Goal: Task Accomplishment & Management: Manage account settings

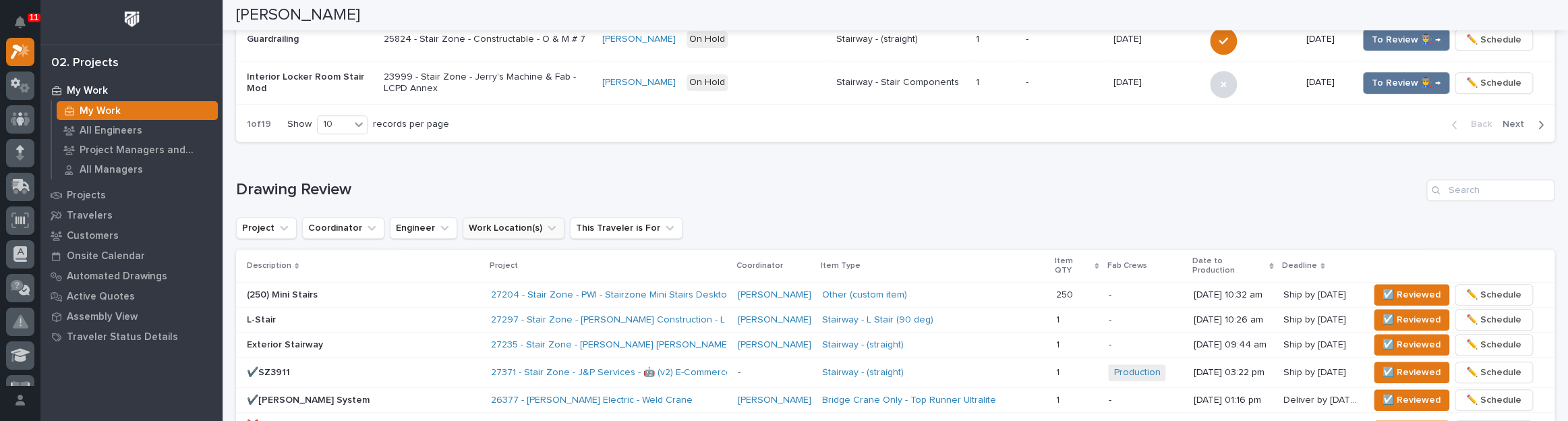
scroll to position [735, 0]
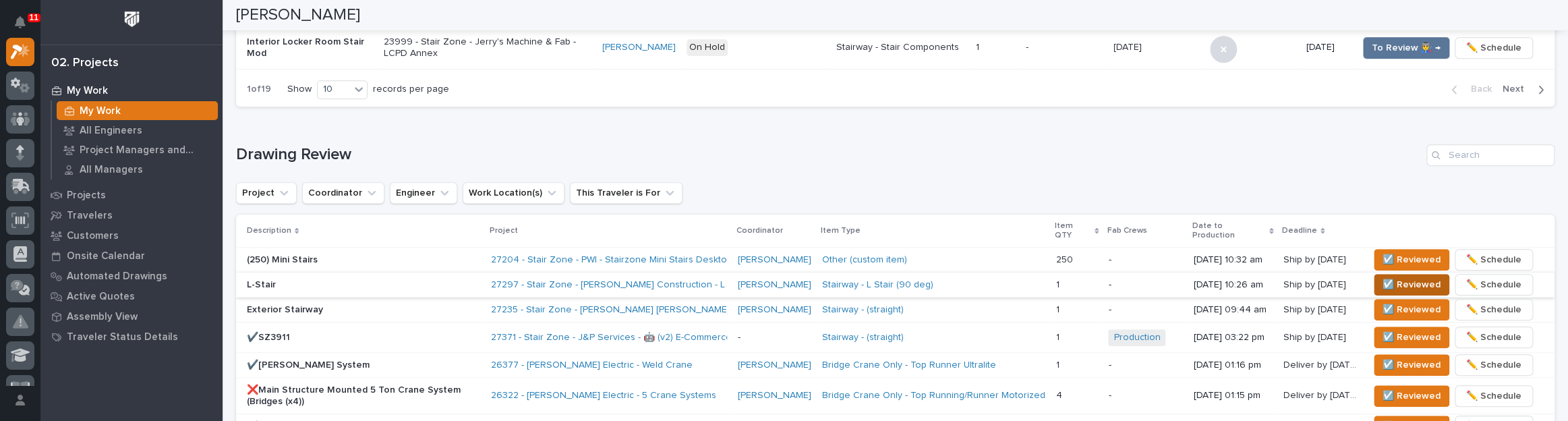
click at [1387, 277] on span "☑️ Reviewed" at bounding box center [1411, 285] width 58 height 16
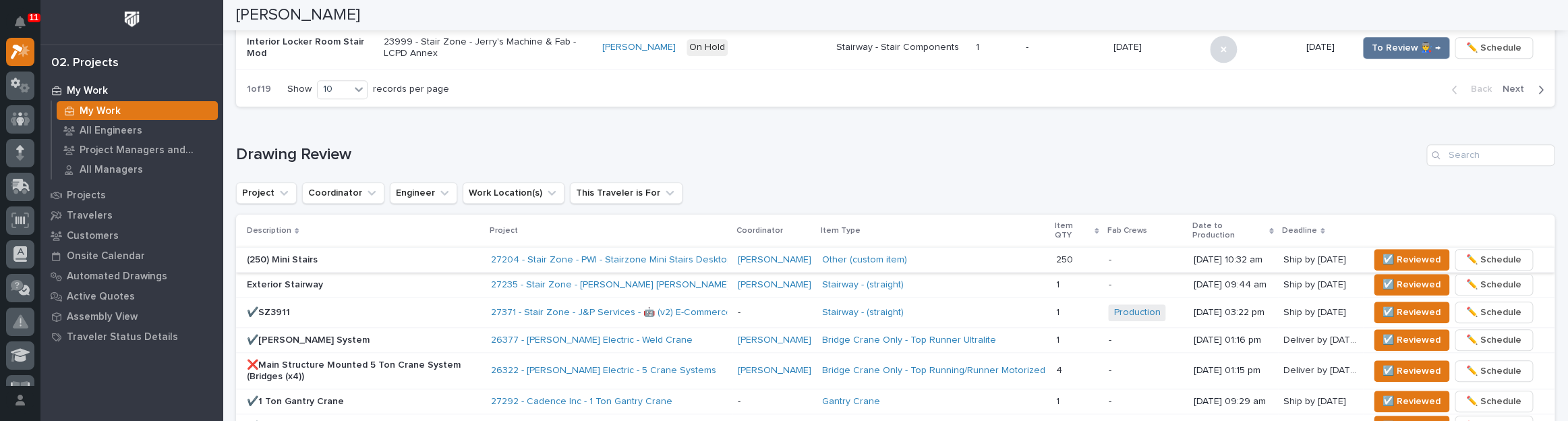
scroll to position [722, 0]
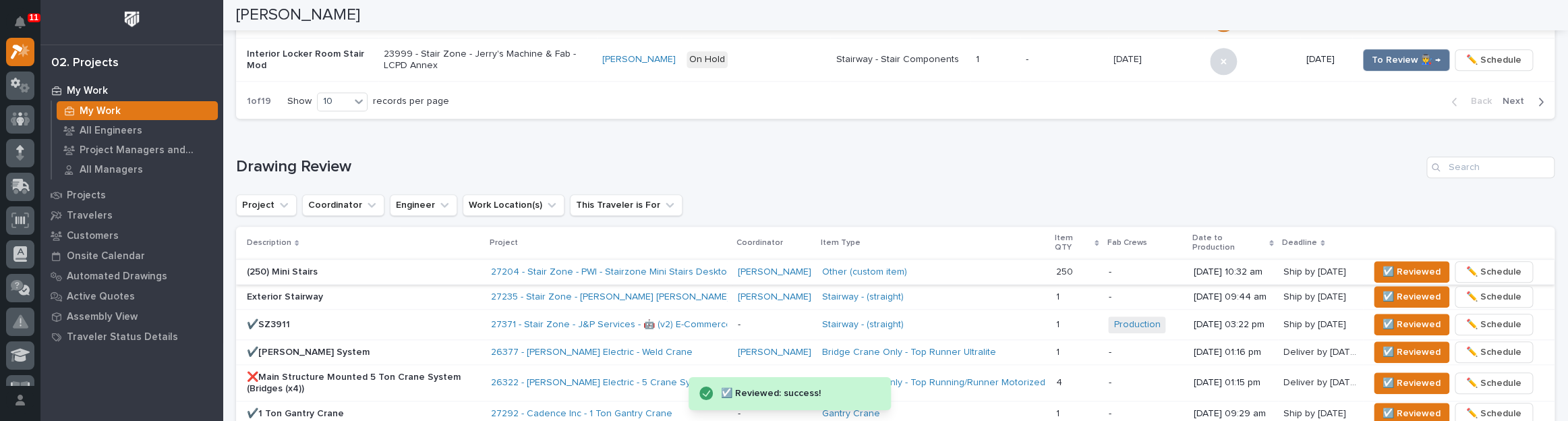
click at [441, 291] on p "Exterior Stairway" at bounding box center [363, 297] width 233 height 12
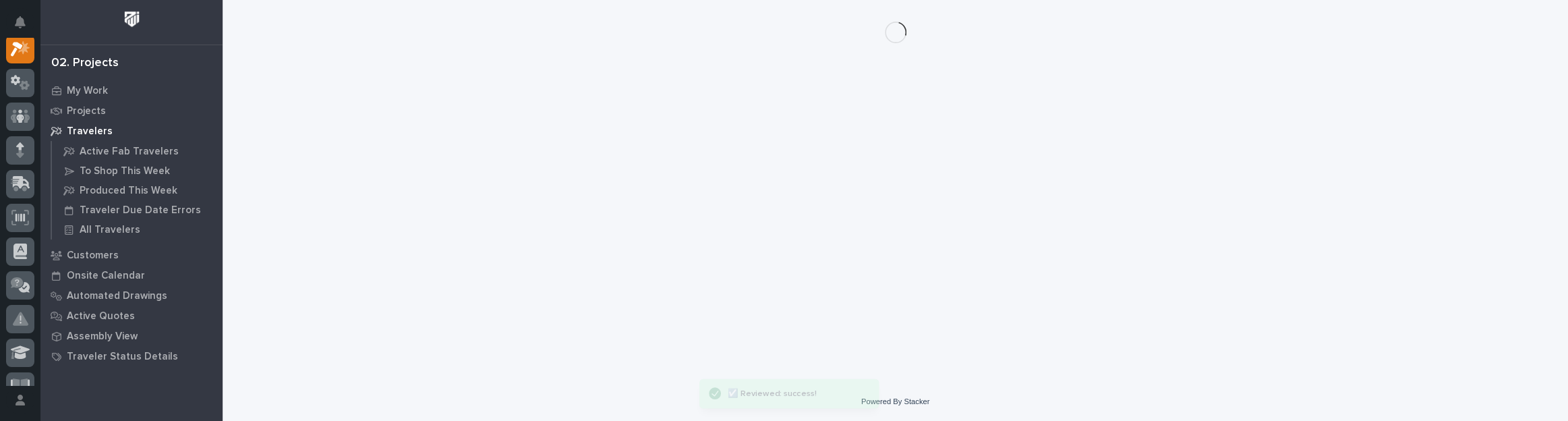
scroll to position [34, 0]
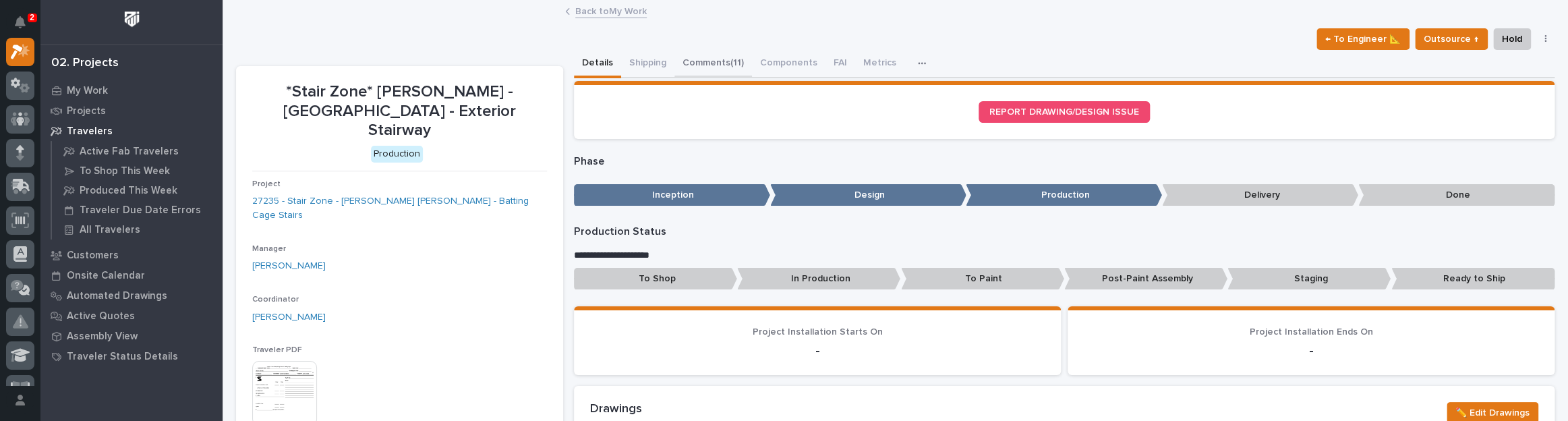
click at [720, 63] on button "Comments (11)" at bounding box center [713, 64] width 78 height 28
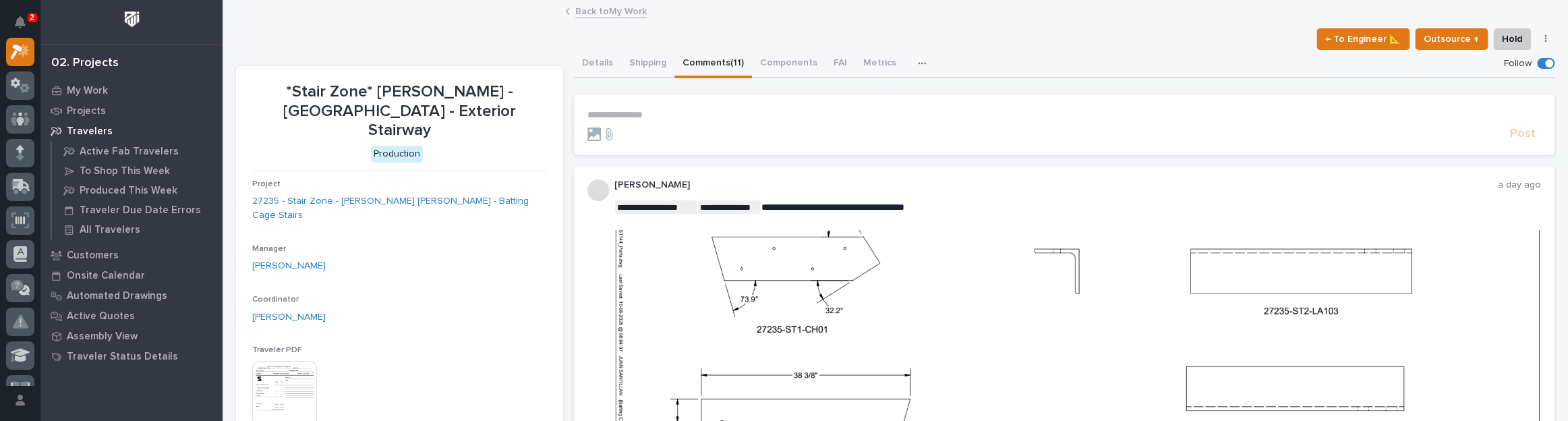
click at [729, 278] on img at bounding box center [1077, 330] width 925 height 200
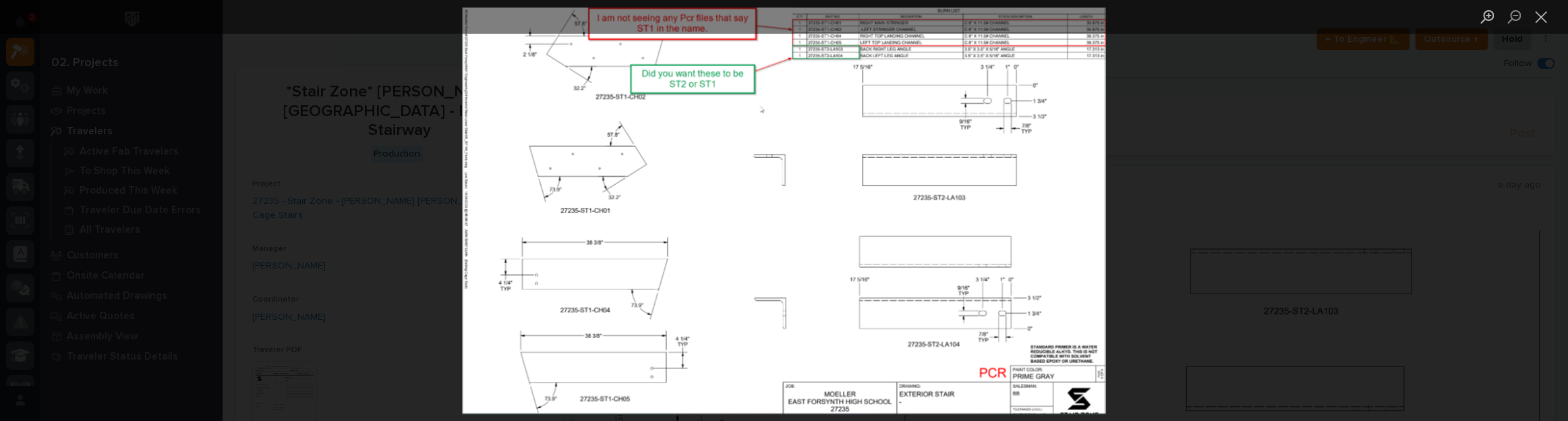
click at [750, 213] on img "Lightbox" at bounding box center [784, 210] width 643 height 407
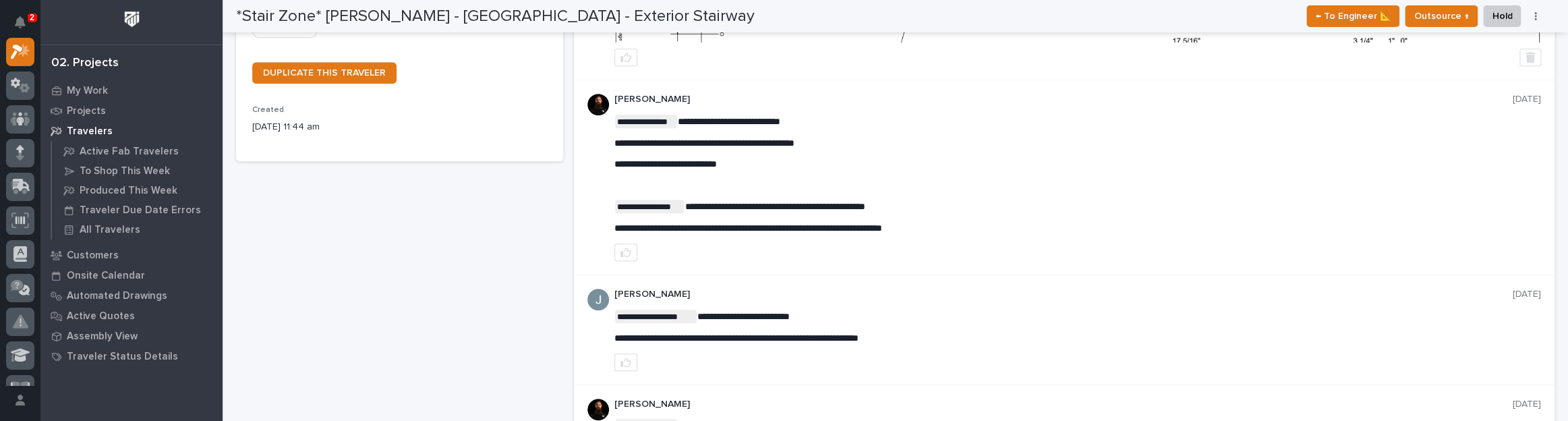
scroll to position [400, 0]
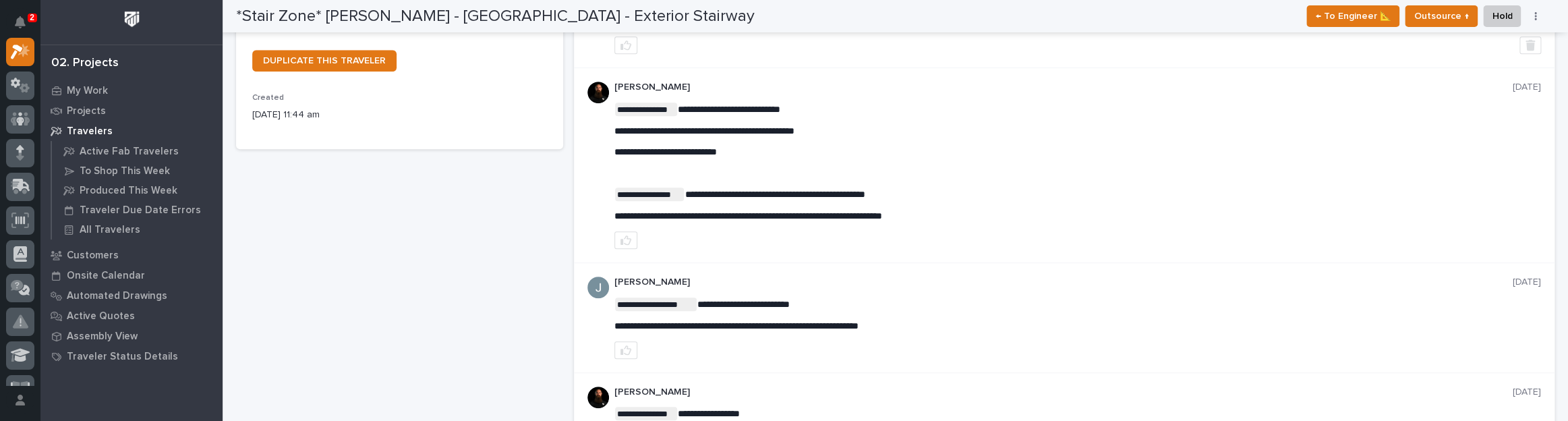
click at [743, 220] on p "**********" at bounding box center [1077, 216] width 927 height 12
click at [736, 214] on span "**********" at bounding box center [747, 216] width 268 height 9
copy div "**********"
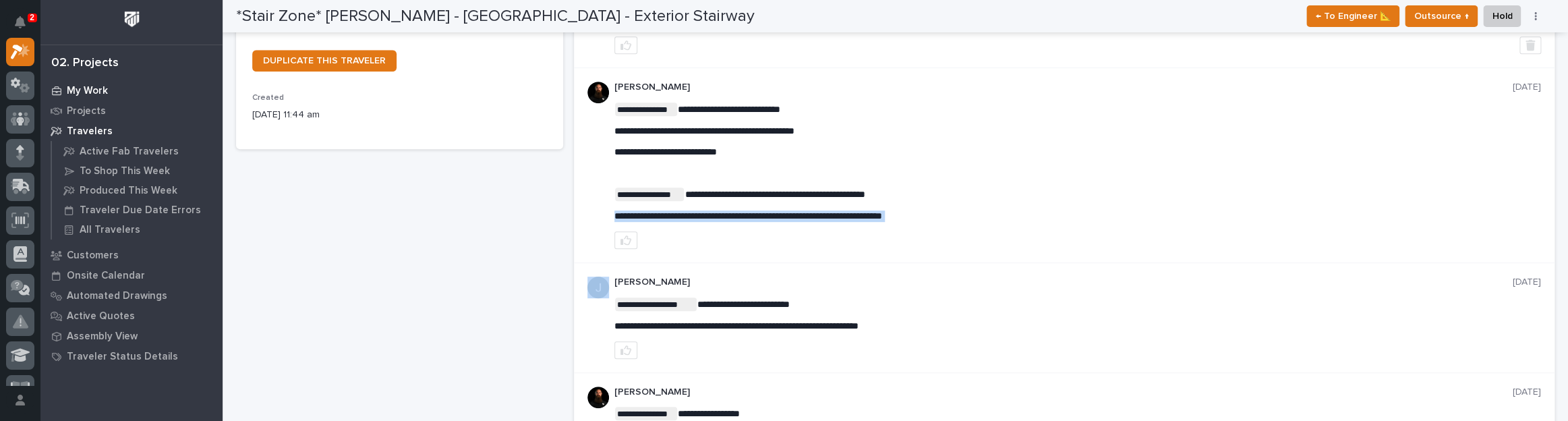
click at [83, 94] on p "My Work" at bounding box center [87, 90] width 41 height 12
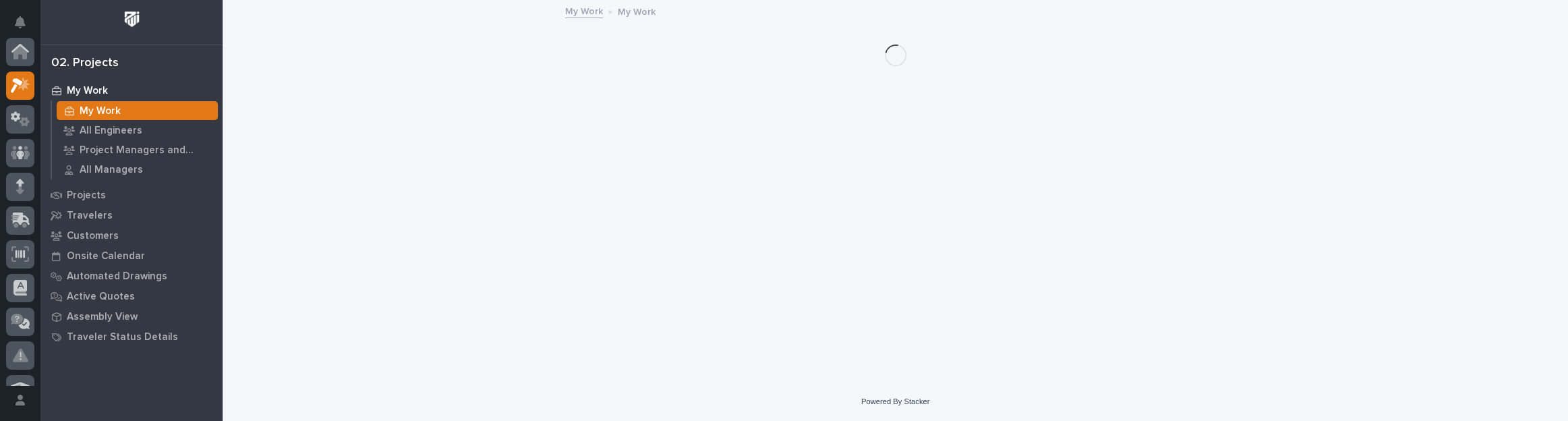
scroll to position [34, 0]
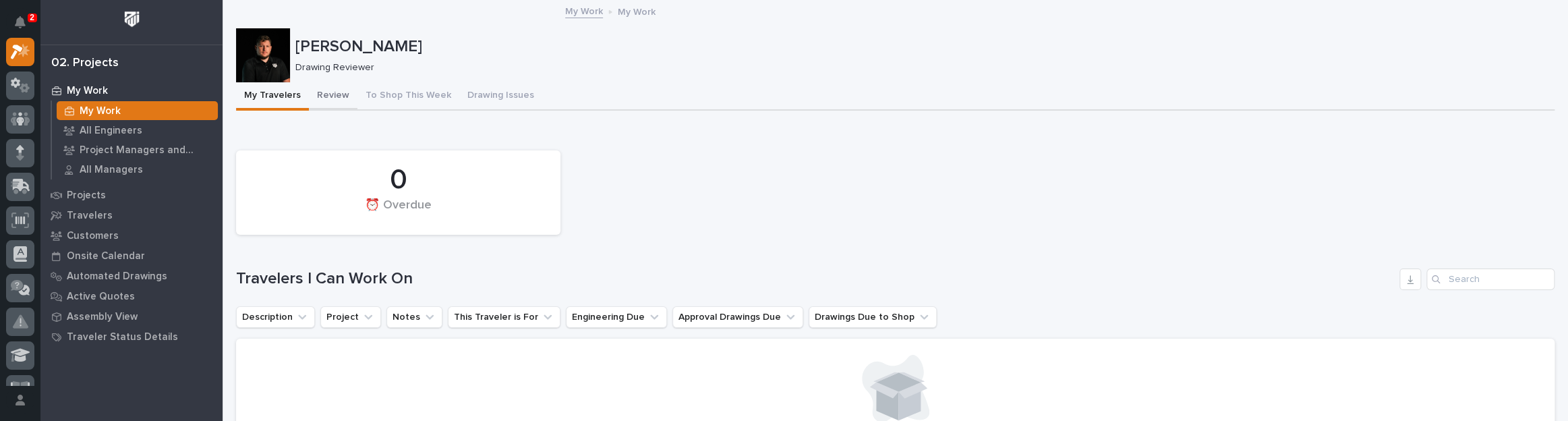
click at [325, 98] on button "Review" at bounding box center [333, 96] width 48 height 28
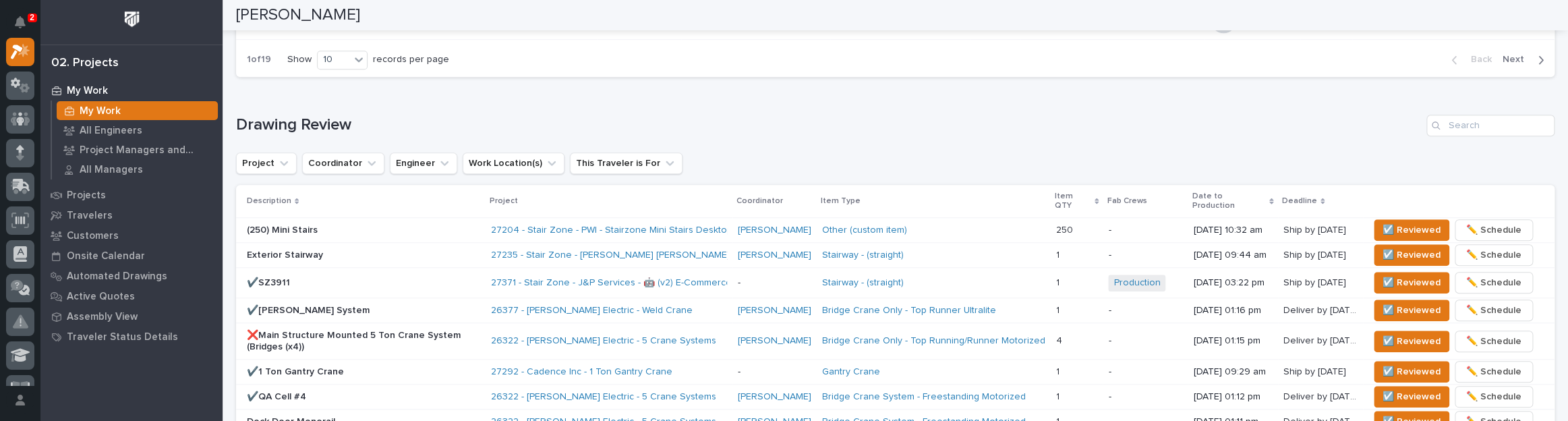
scroll to position [796, 0]
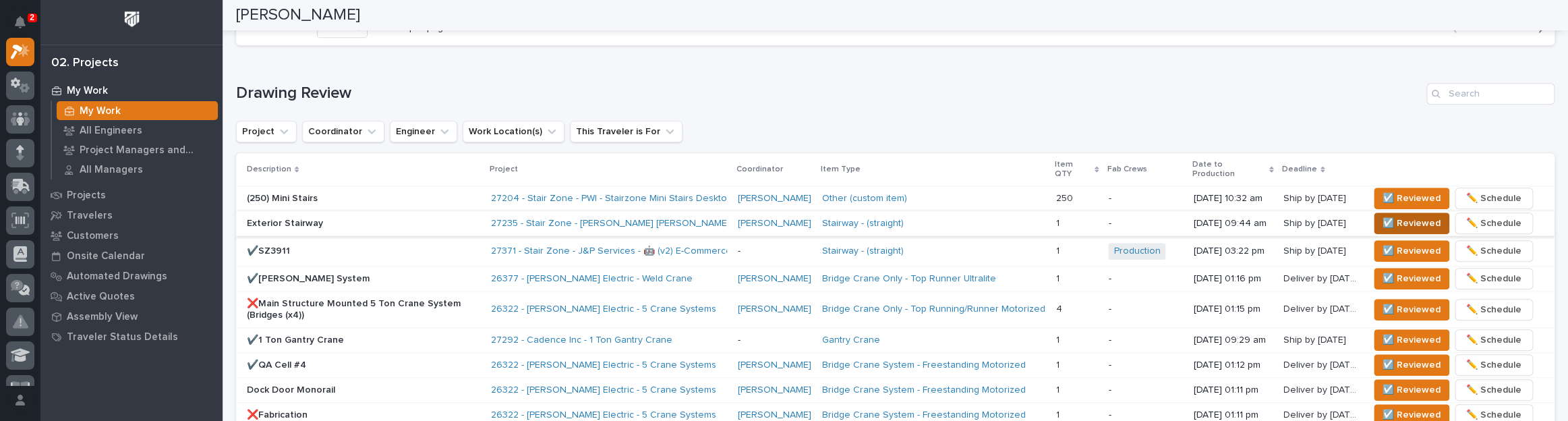
click at [1383, 215] on span "☑️ Reviewed" at bounding box center [1411, 223] width 58 height 16
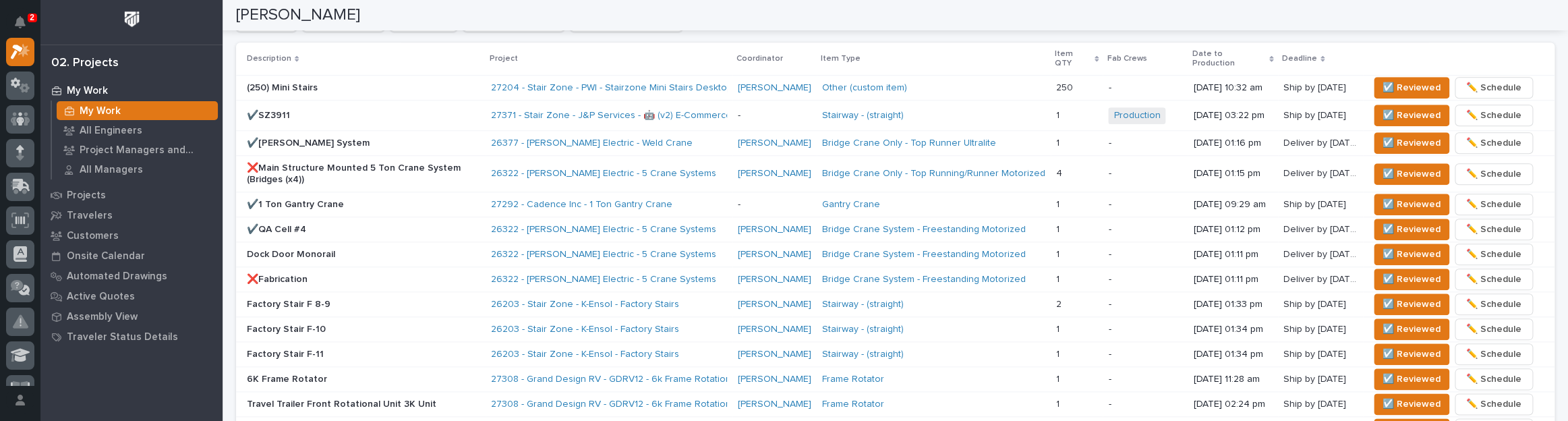
scroll to position [784, 0]
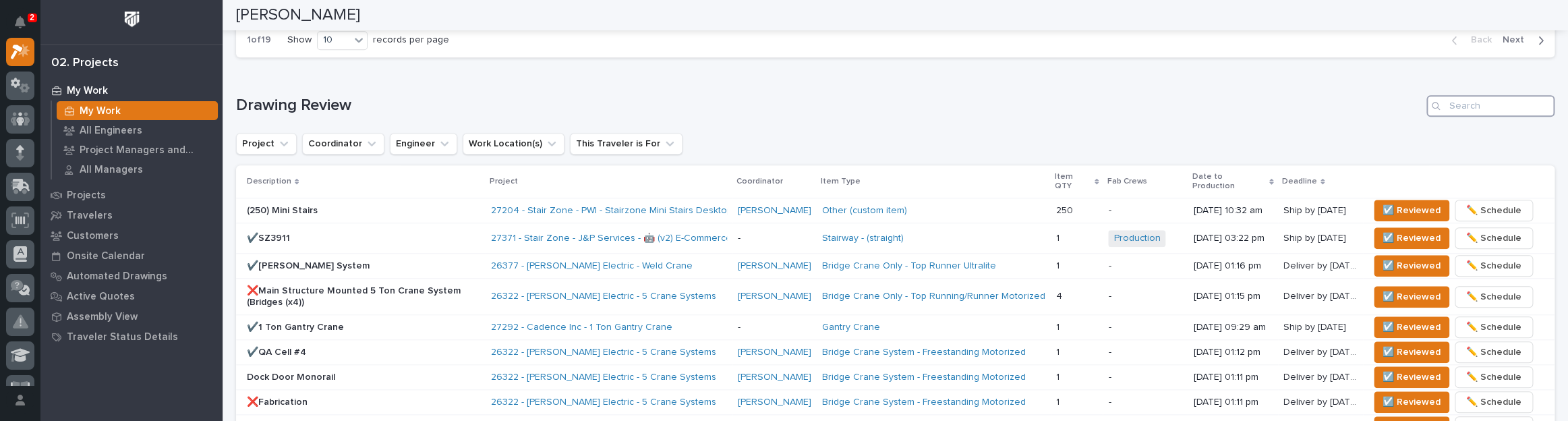
click at [1498, 101] on input "Search" at bounding box center [1490, 106] width 128 height 22
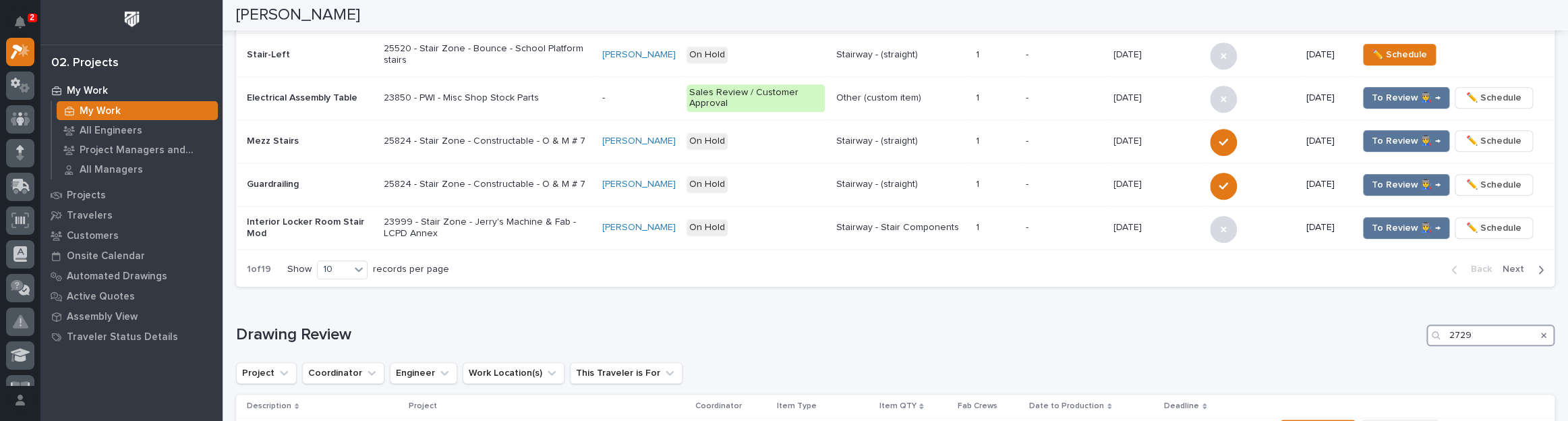
type input "27291"
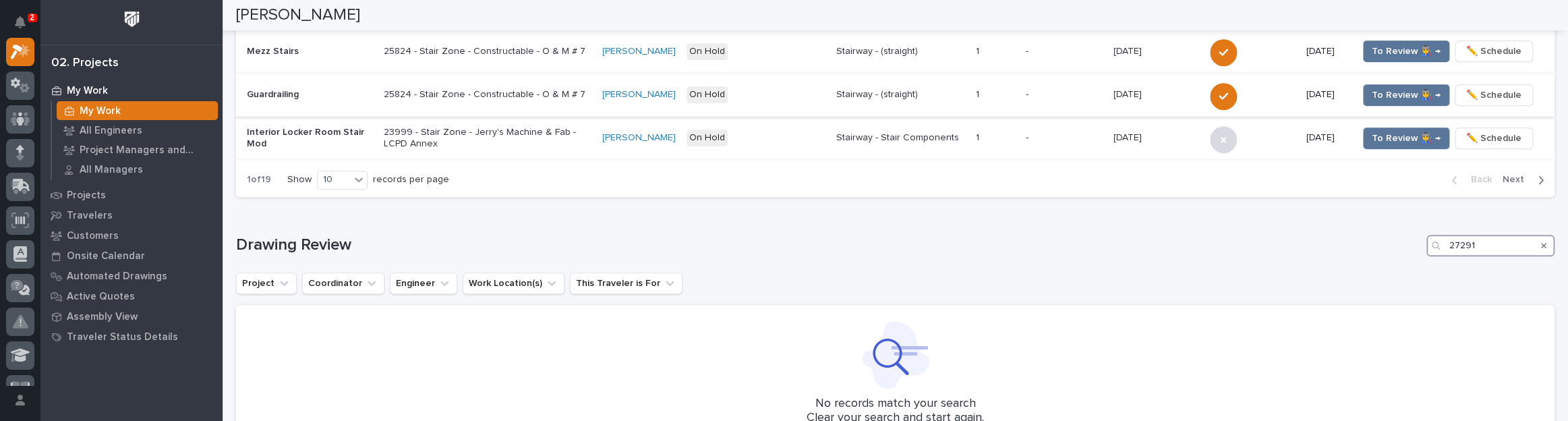
scroll to position [714, 0]
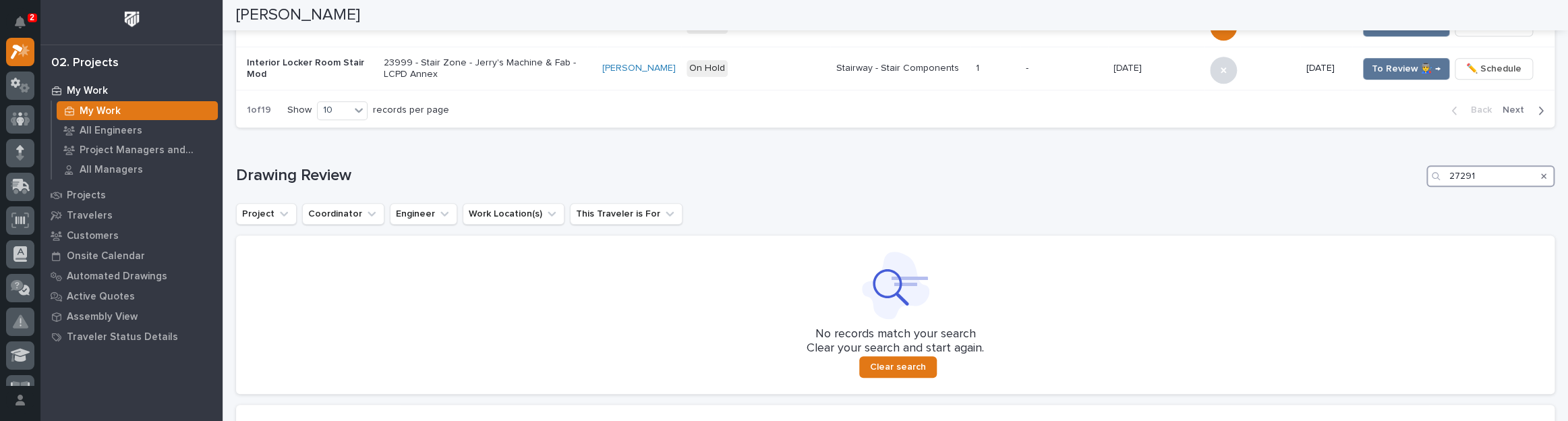
drag, startPoint x: 1510, startPoint y: 175, endPoint x: 1418, endPoint y: 182, distance: 92.3
click at [1426, 182] on div "27291" at bounding box center [1490, 176] width 128 height 22
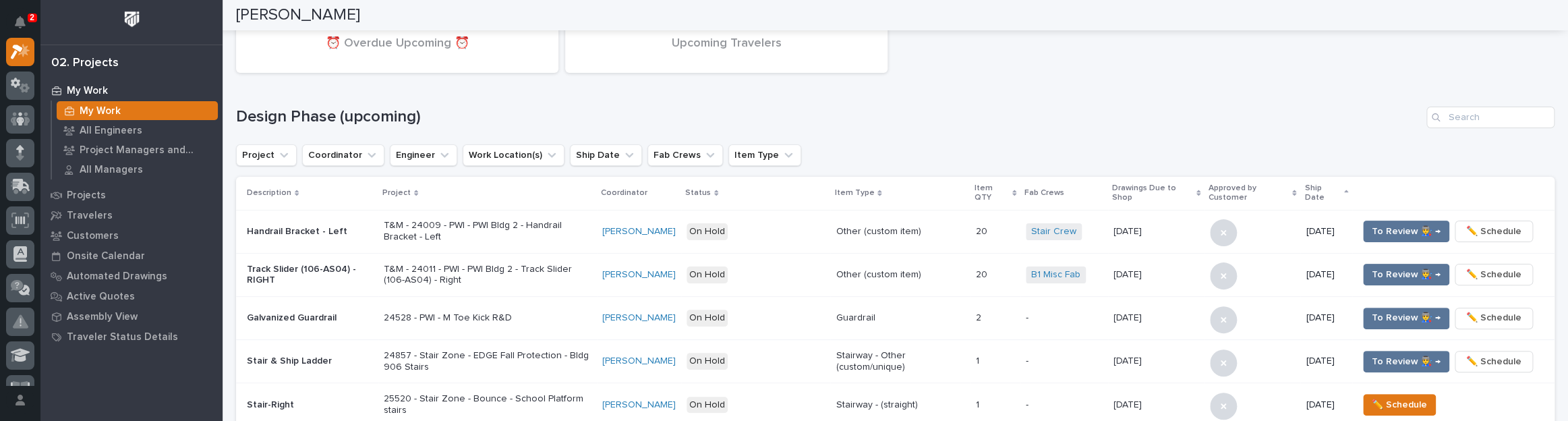
scroll to position [0, 0]
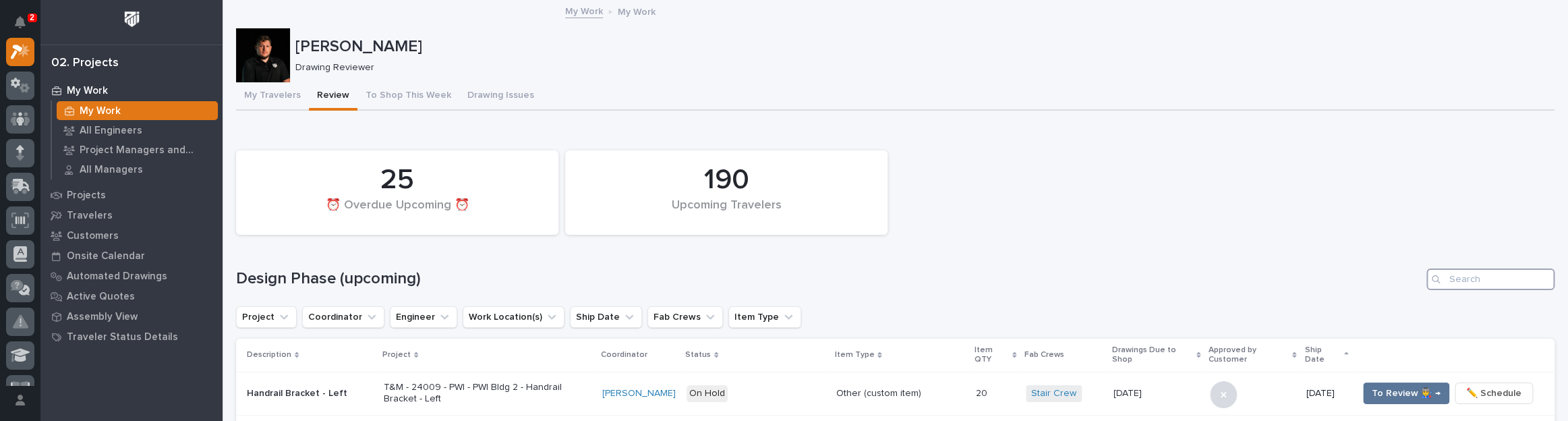
click at [1457, 289] on input "Search" at bounding box center [1490, 279] width 128 height 22
paste input "27291"
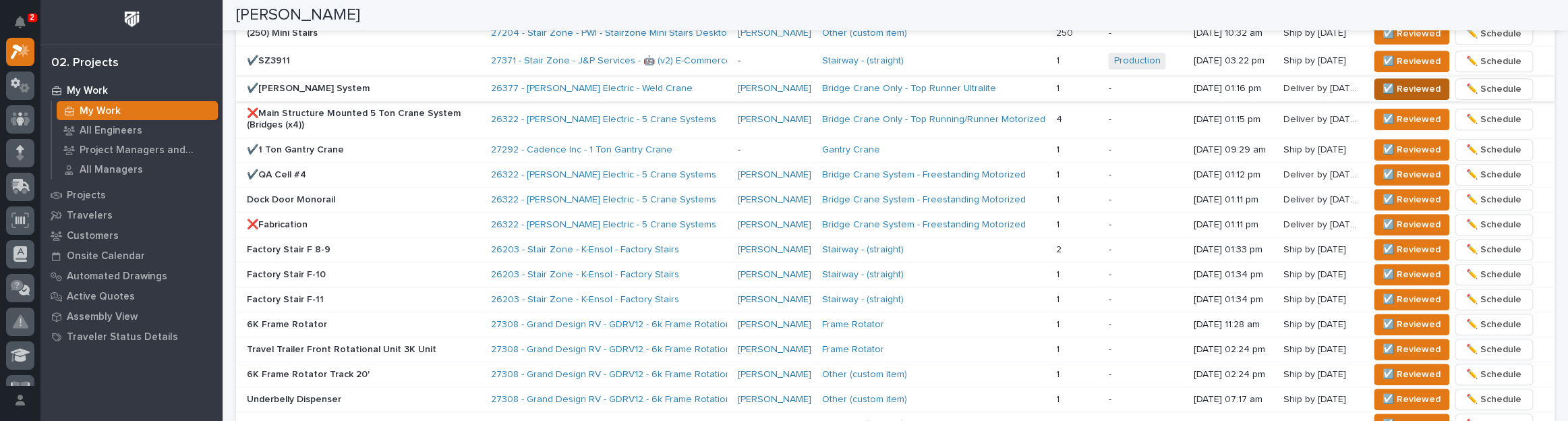
scroll to position [555, 0]
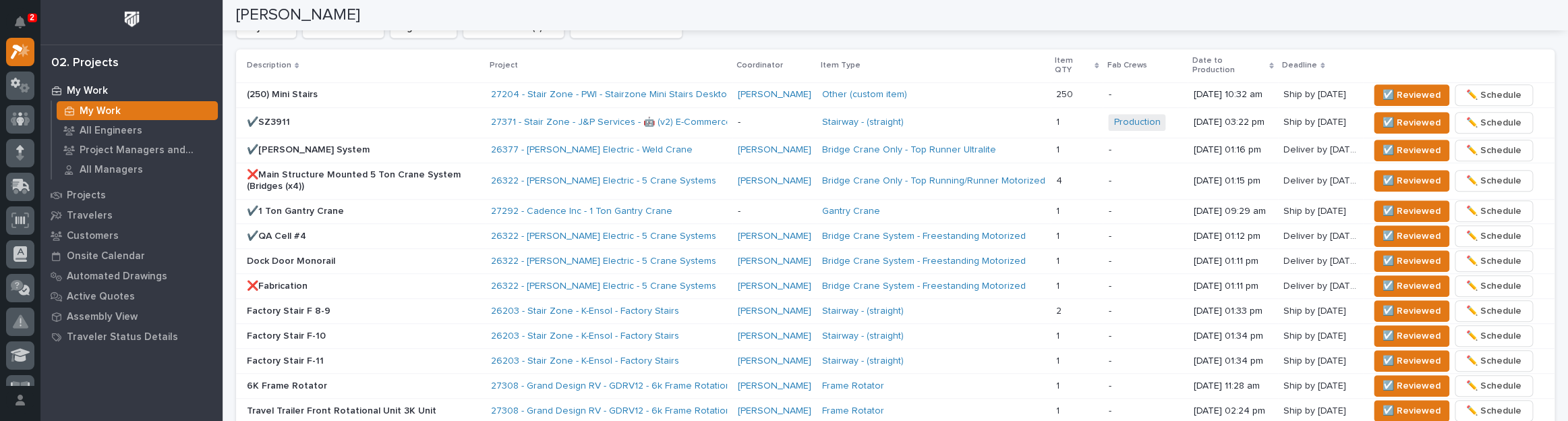
type input "27291"
click at [1383, 121] on span "☑️ Reviewed" at bounding box center [1411, 122] width 58 height 16
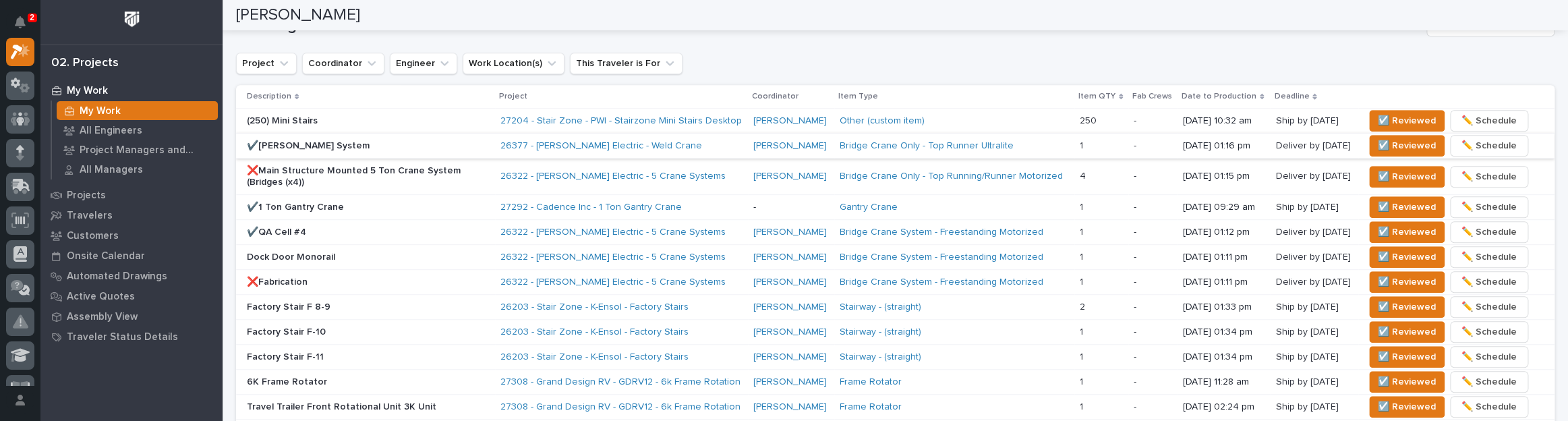
scroll to position [519, 0]
click at [1378, 147] on span "☑️ Reviewed" at bounding box center [1406, 146] width 58 height 16
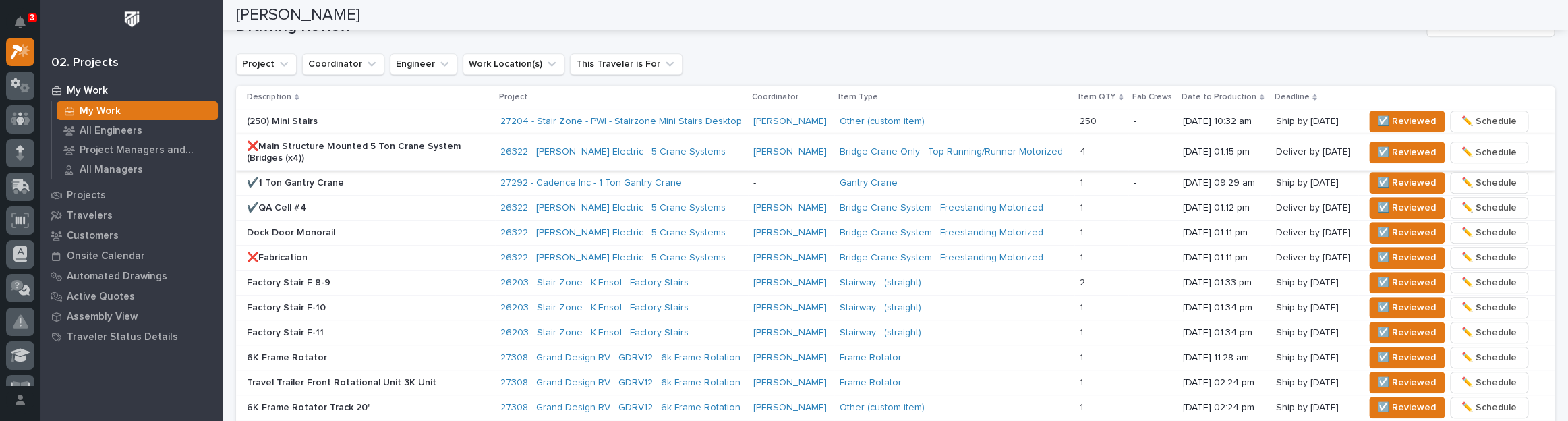
scroll to position [506, 0]
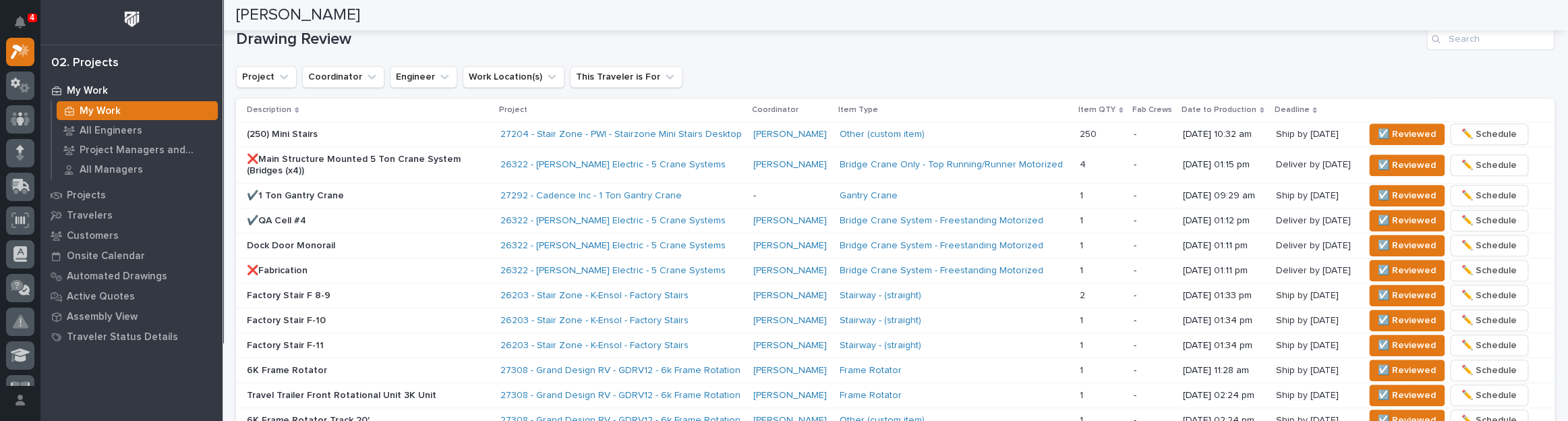
click at [419, 164] on p "❌Main Structure Mounted 5 Ton Crane System (Bridges (x4))" at bounding box center [365, 164] width 236 height 23
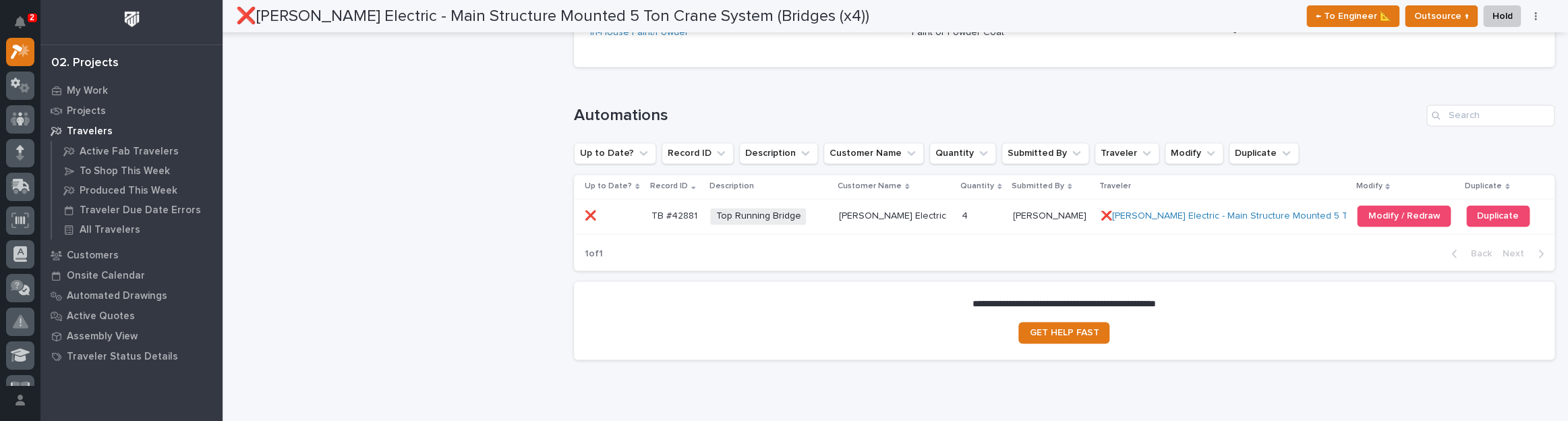
scroll to position [1312, 0]
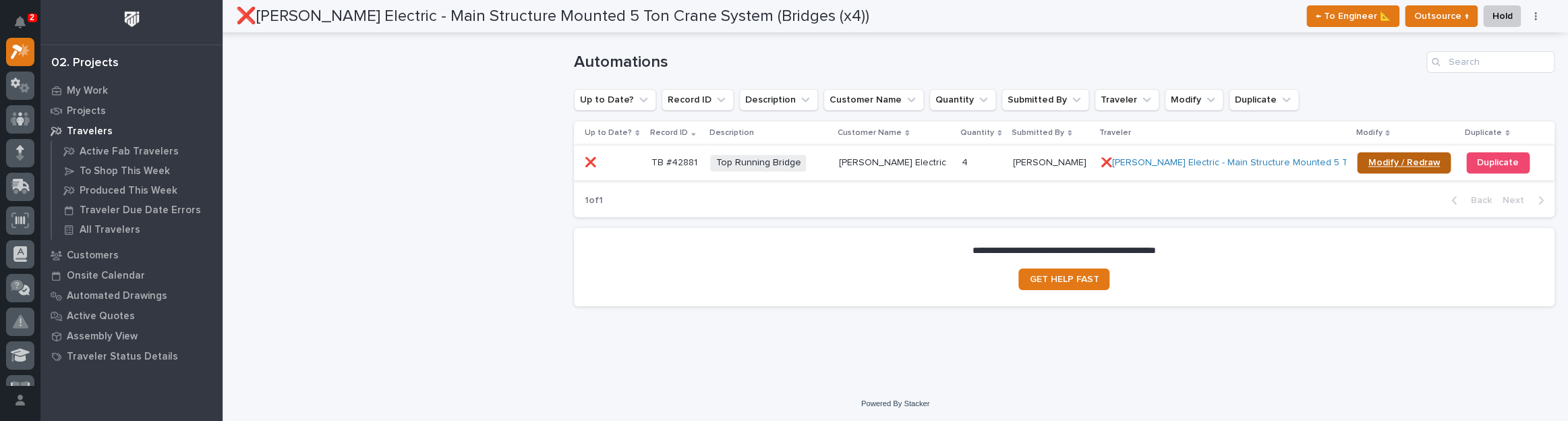
click at [1386, 160] on span "Modify / Redraw" at bounding box center [1404, 163] width 72 height 9
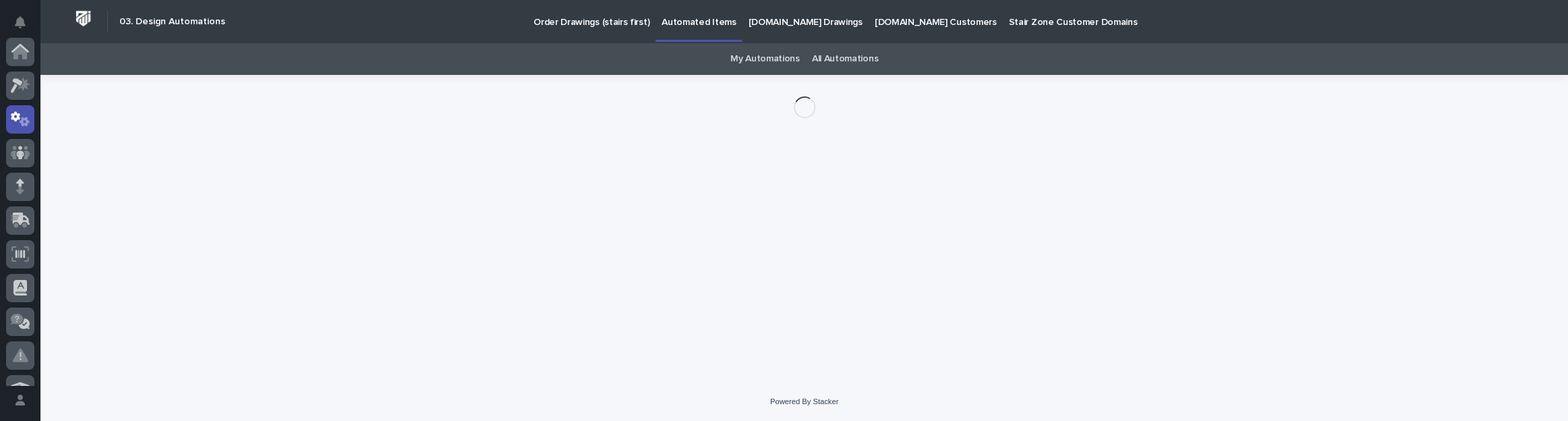
scroll to position [68, 0]
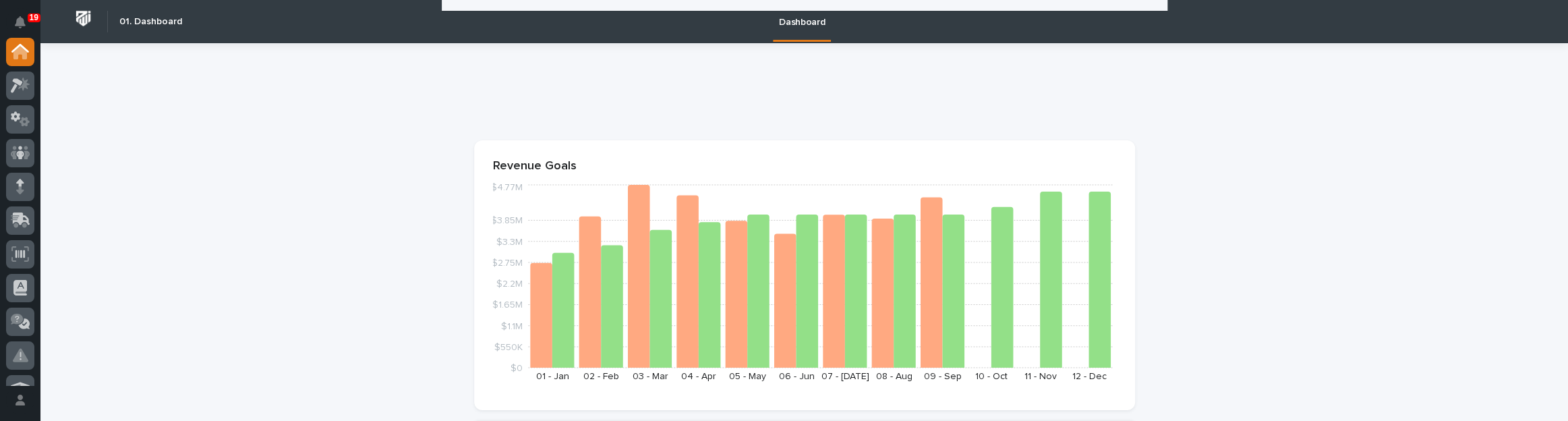
scroll to position [613, 0]
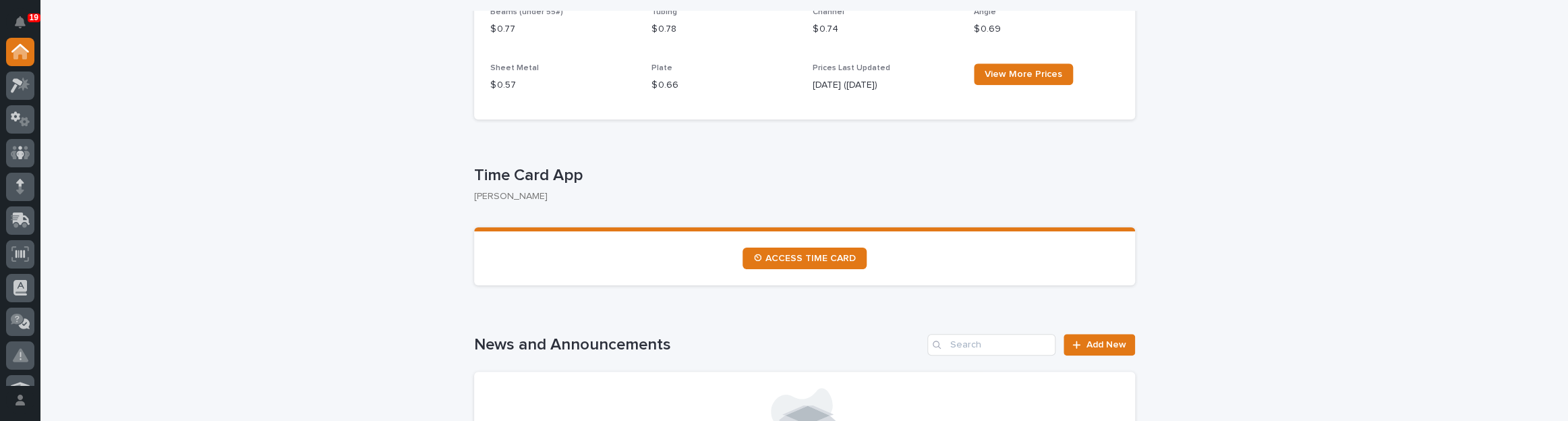
click at [794, 244] on section "⏲ ACCESS TIME CARD" at bounding box center [804, 256] width 661 height 58
click at [798, 248] on link "⏲ ACCESS TIME CARD" at bounding box center [805, 258] width 124 height 22
